Goal: Check status

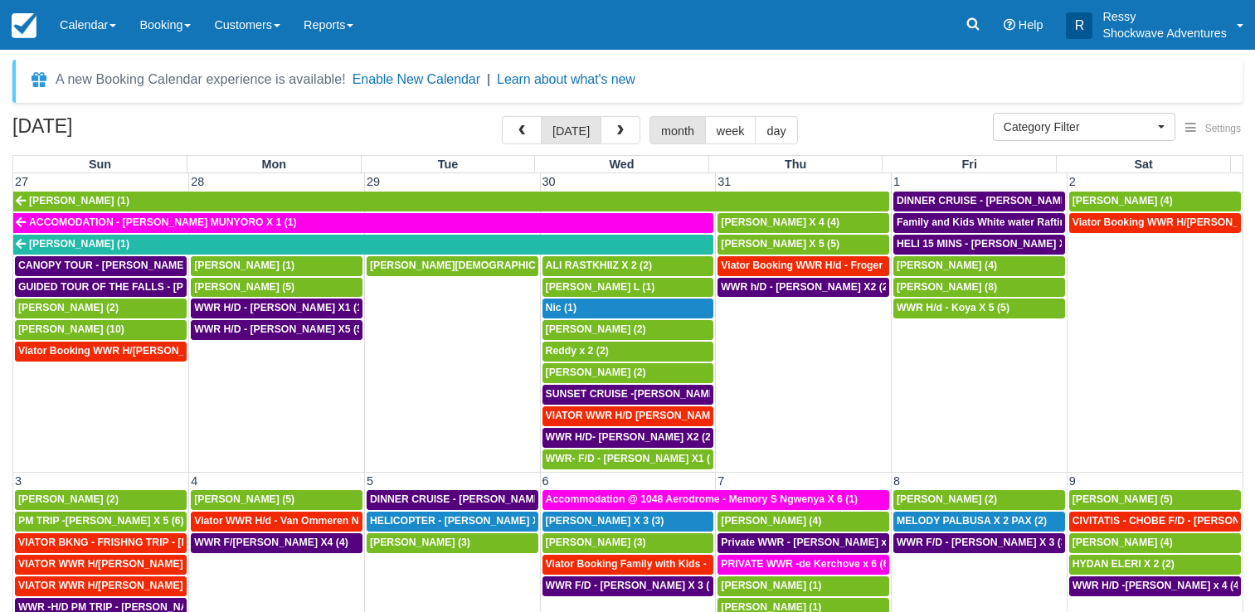
select select
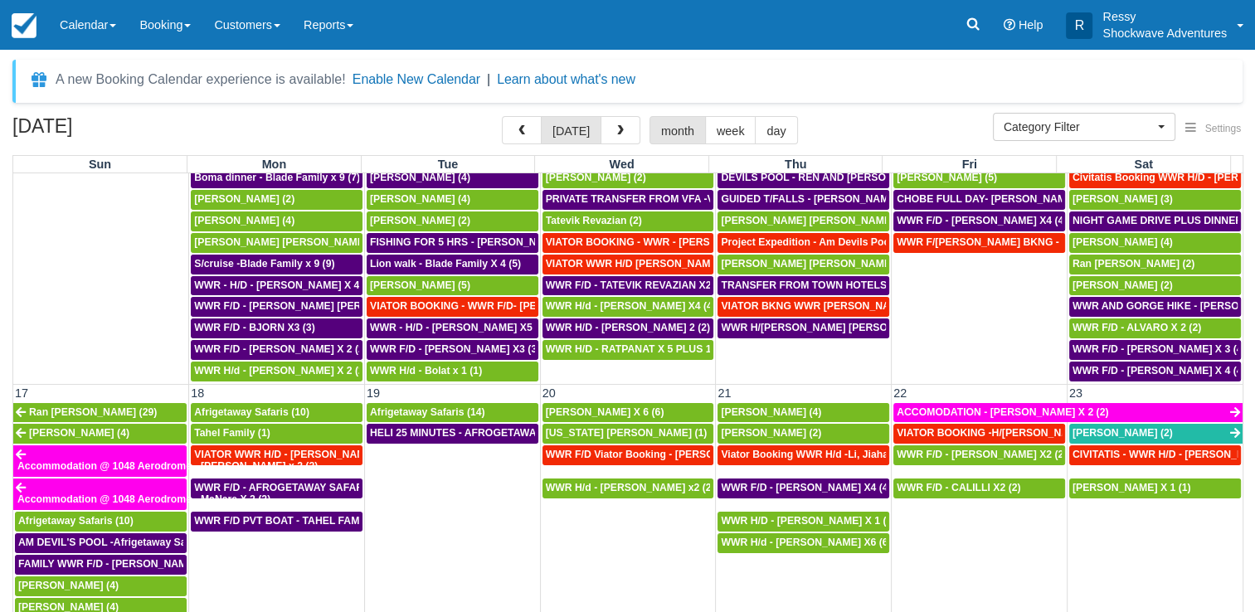
scroll to position [747, 0]
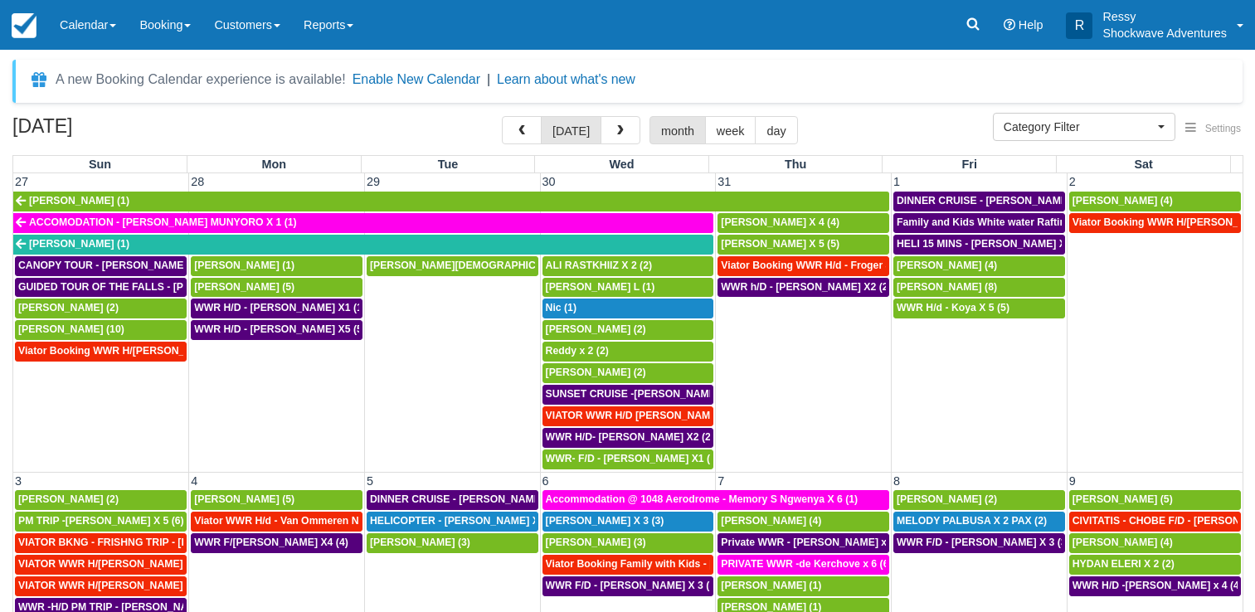
select select
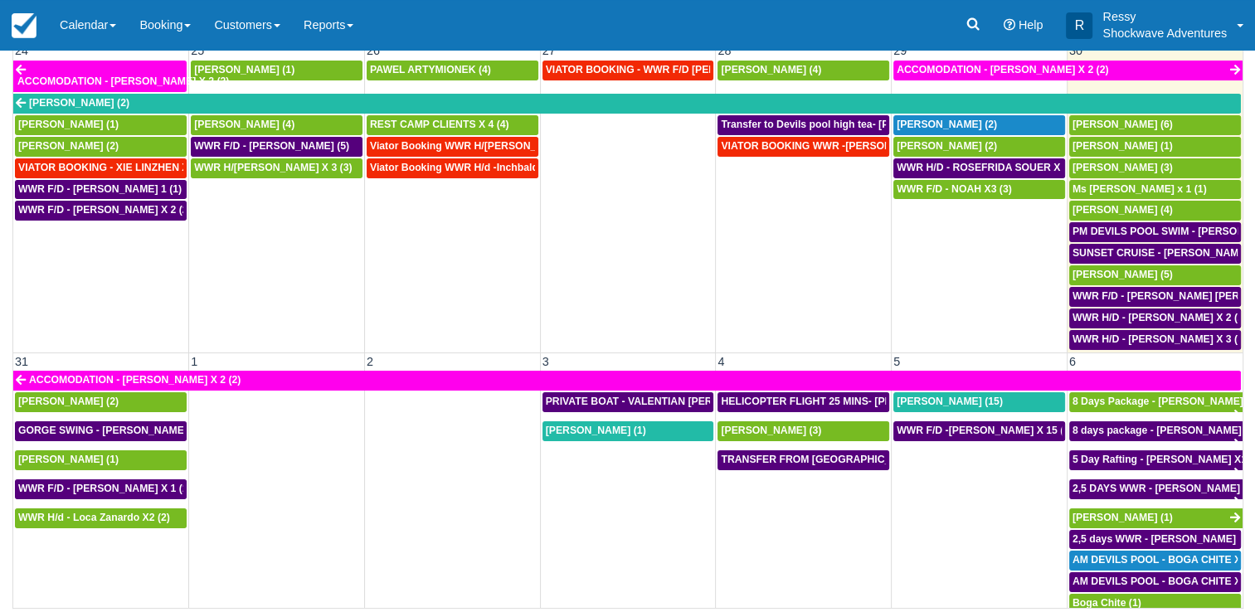
scroll to position [1197, 0]
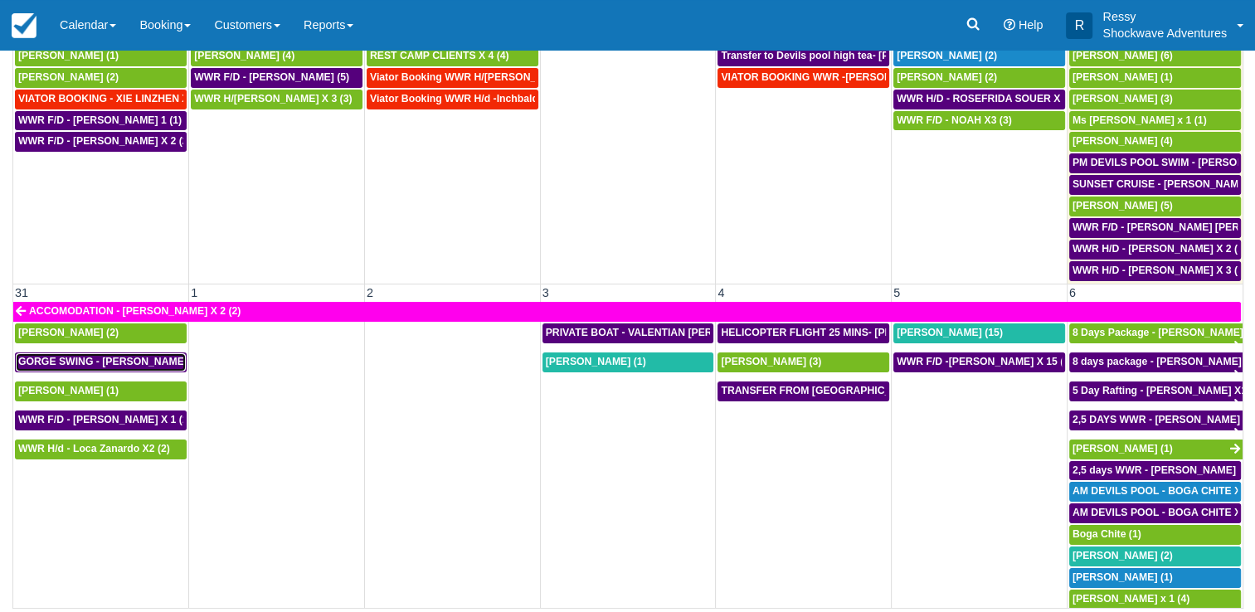
click at [56, 356] on span "GORGE SWING - Brad Sheer X 2 (2)" at bounding box center [119, 362] width 202 height 12
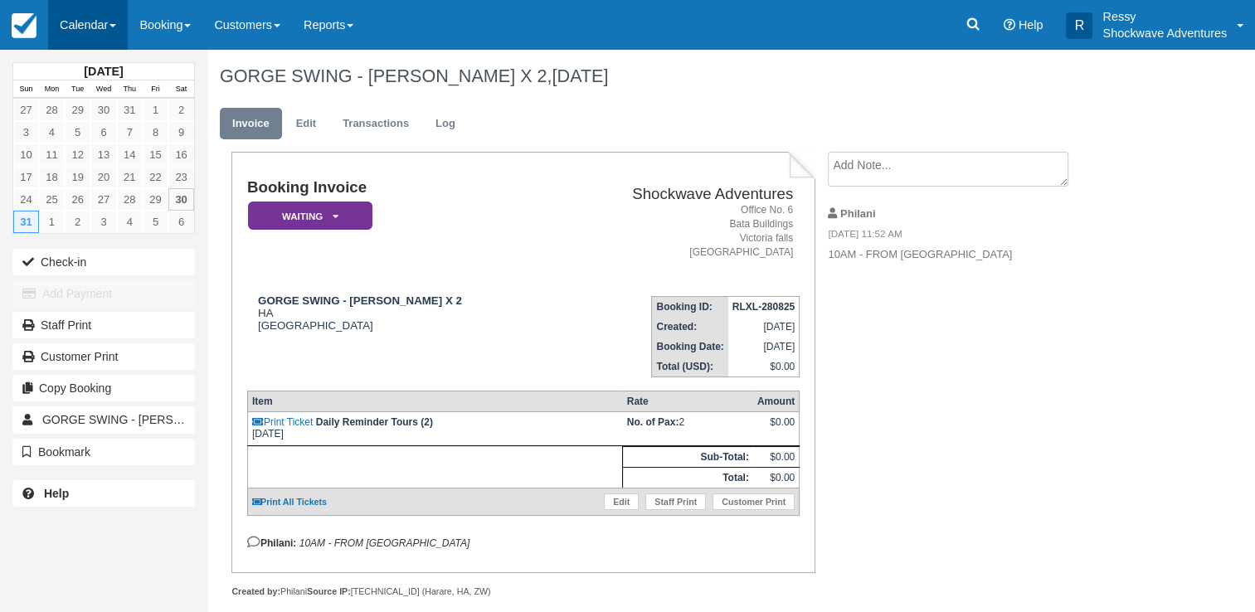
click at [106, 16] on link "Calendar" at bounding box center [88, 25] width 80 height 50
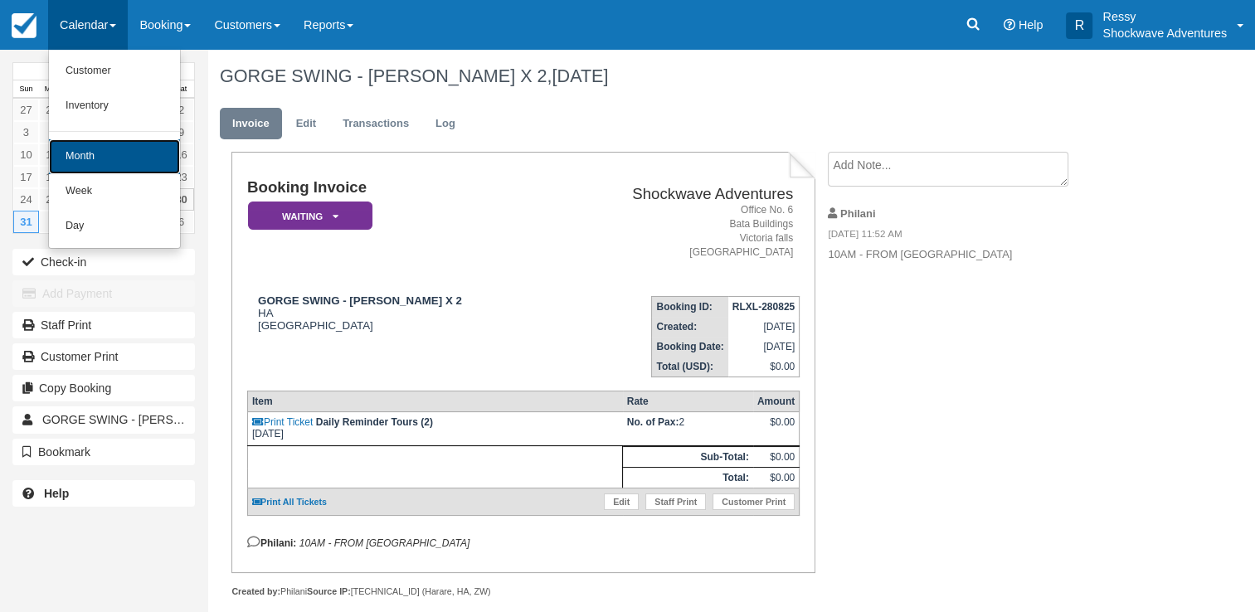
click at [115, 156] on link "Month" at bounding box center [114, 156] width 131 height 35
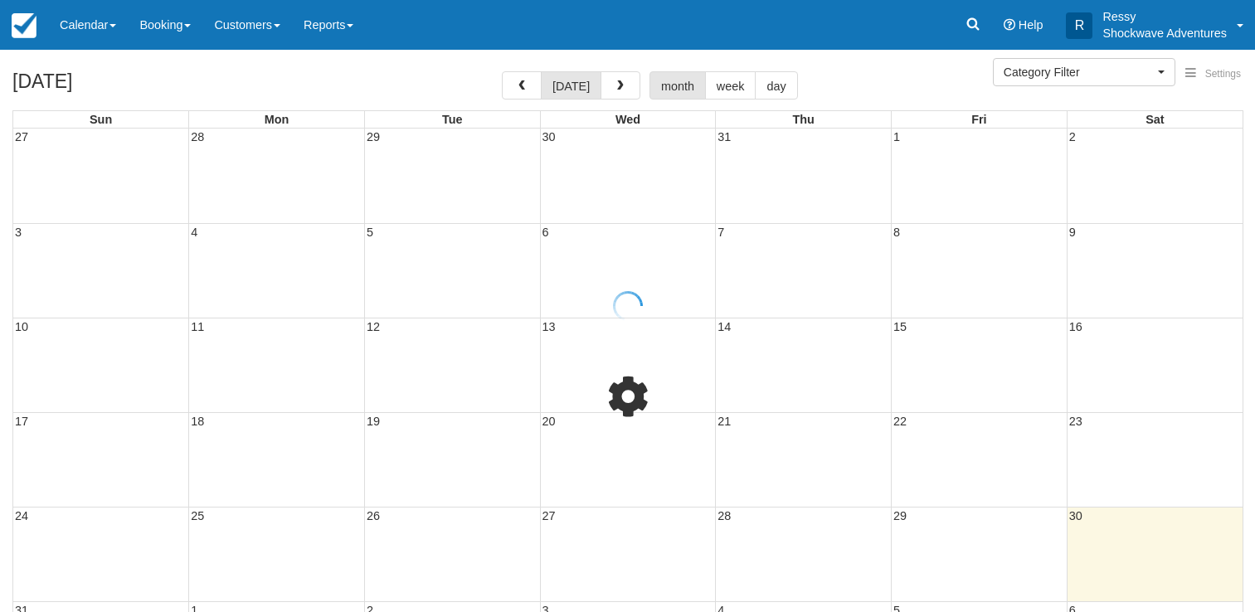
select select
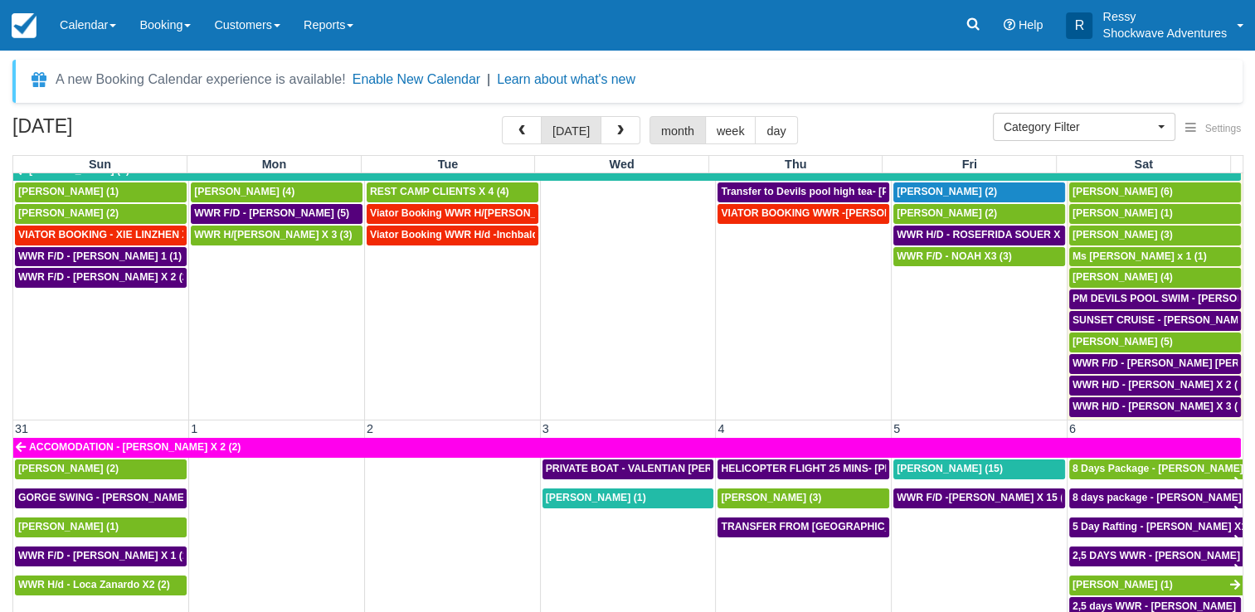
scroll to position [1197, 0]
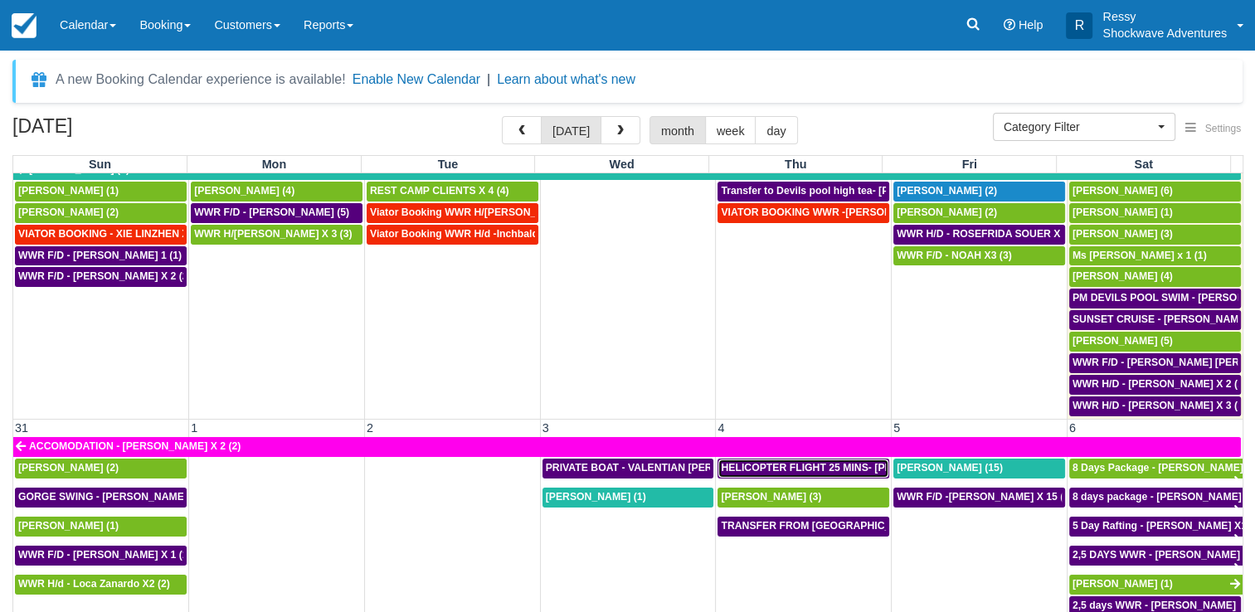
click at [839, 459] on link "HELICOPTER FLIGHT 25 MINS- [PERSON_NAME] X1 (1)" at bounding box center [804, 469] width 172 height 20
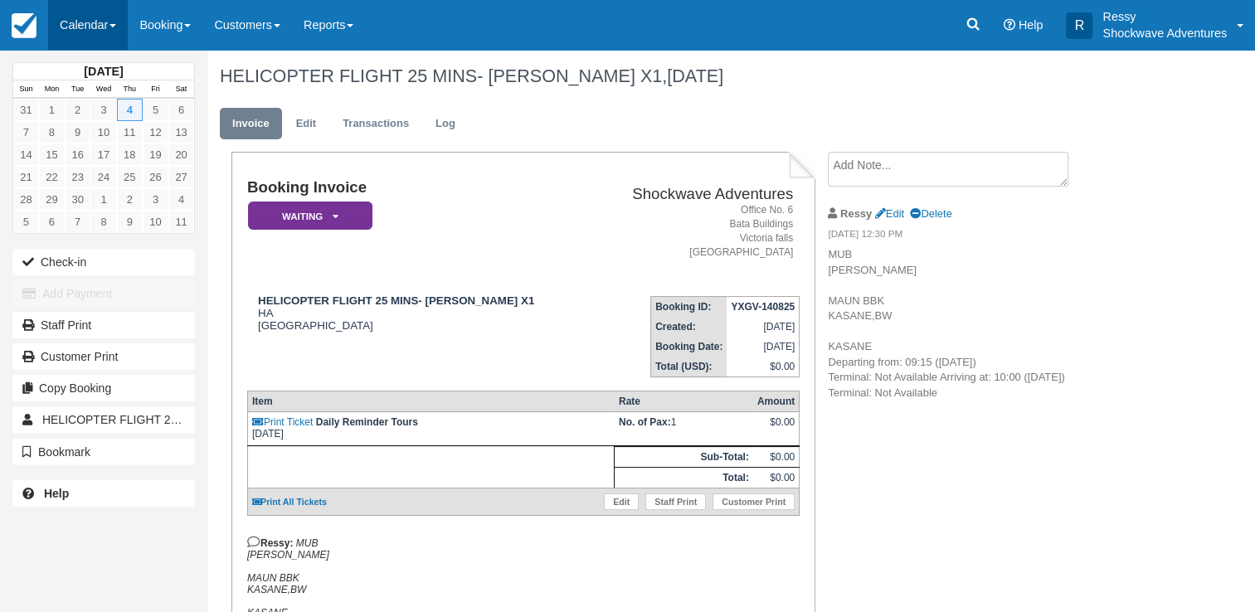
click at [77, 20] on link "Calendar" at bounding box center [88, 25] width 80 height 50
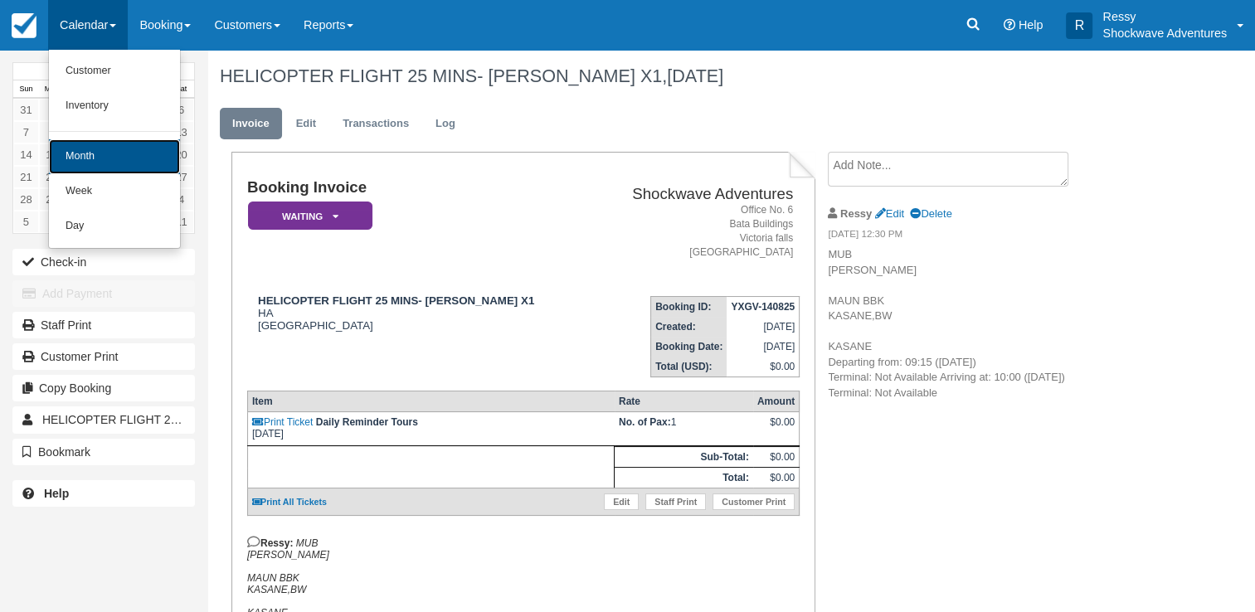
click at [76, 140] on link "Month" at bounding box center [114, 156] width 131 height 35
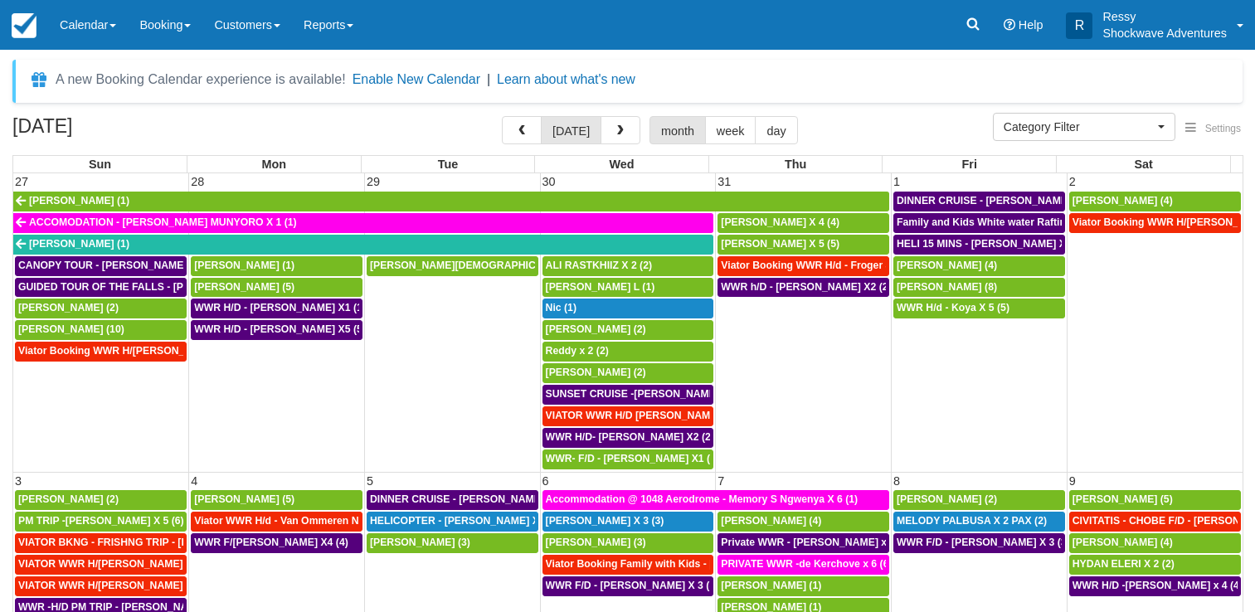
select select
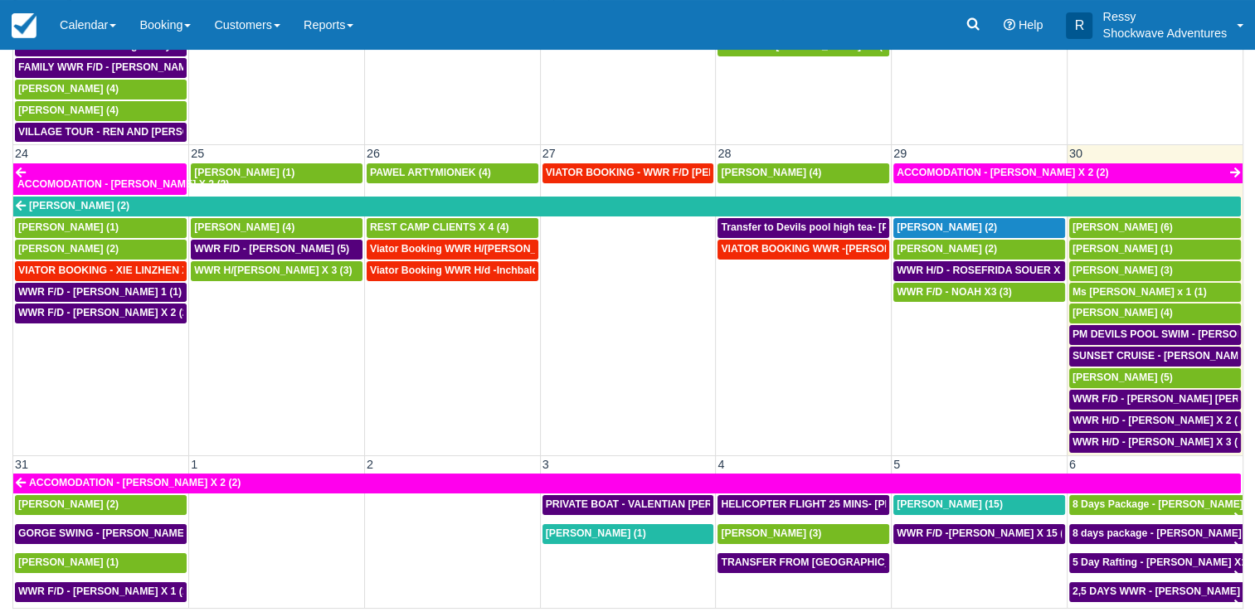
scroll to position [1032, 0]
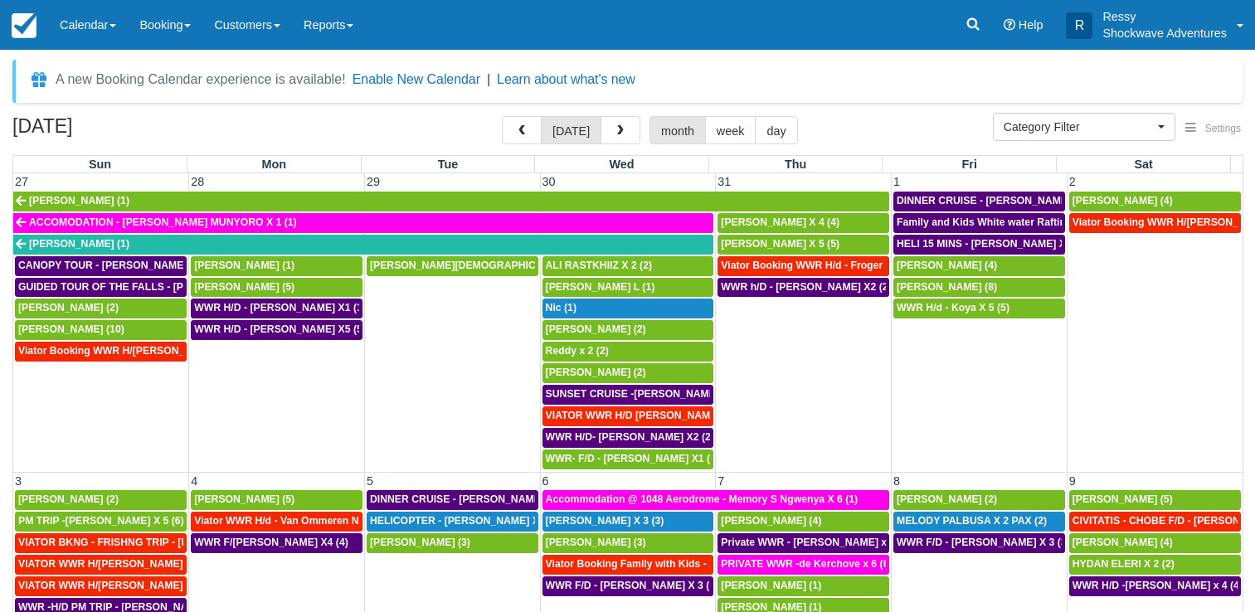
select select
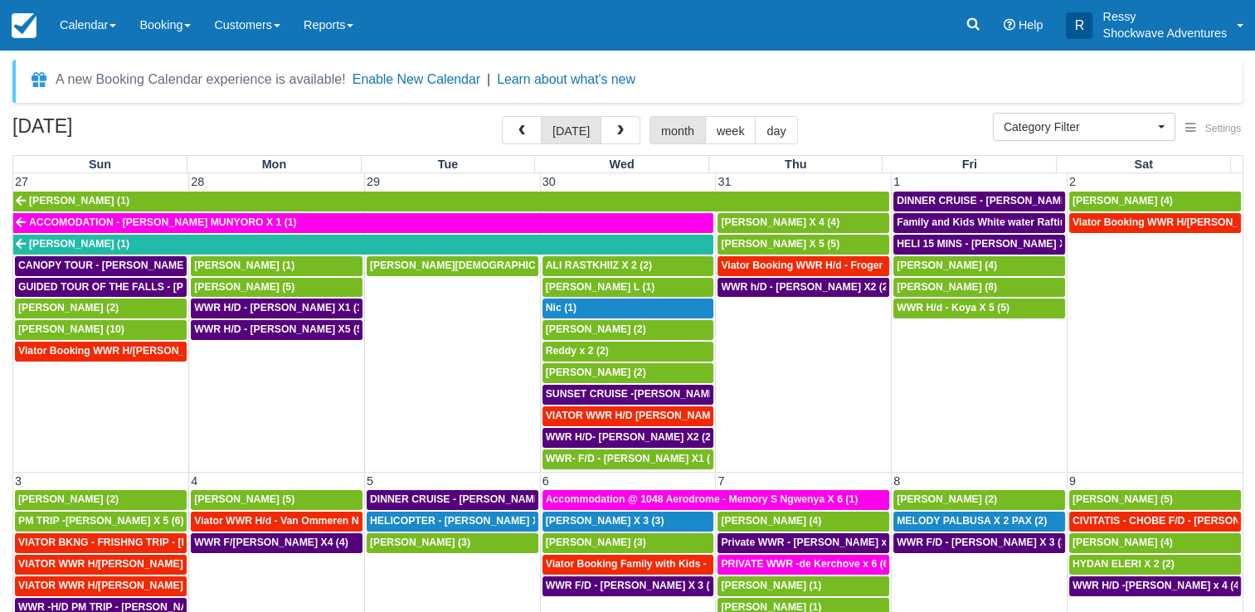
scroll to position [747, 0]
